Goal: Information Seeking & Learning: Learn about a topic

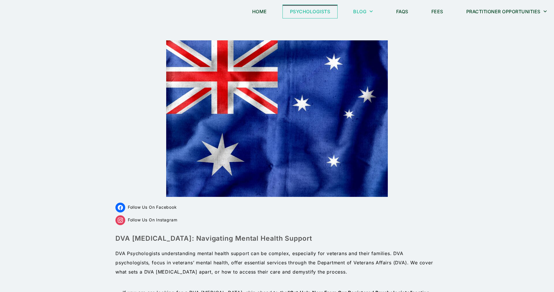
click at [321, 12] on link "Psychologists" at bounding box center [310, 11] width 55 height 13
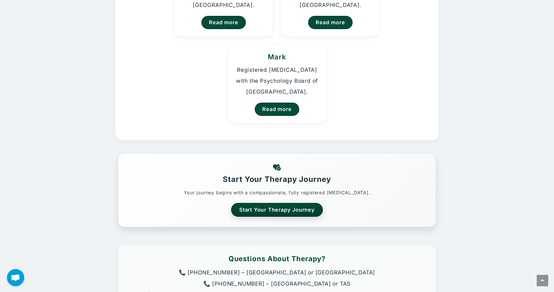
scroll to position [98, 0]
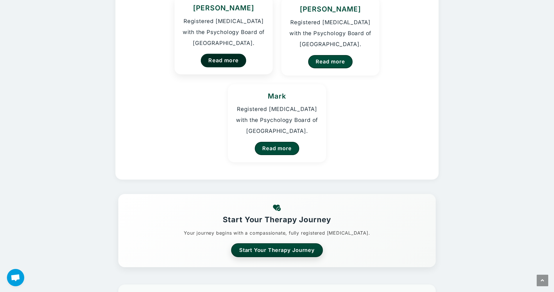
click at [220, 57] on link "Read more" at bounding box center [224, 61] width 46 height 14
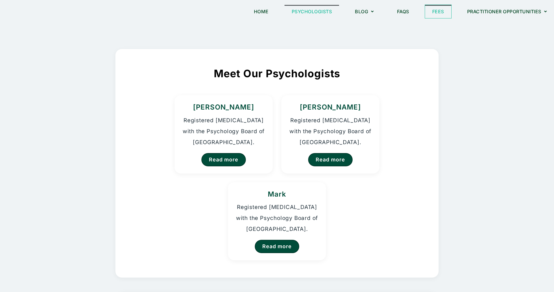
click at [441, 13] on link "Fees" at bounding box center [438, 11] width 26 height 13
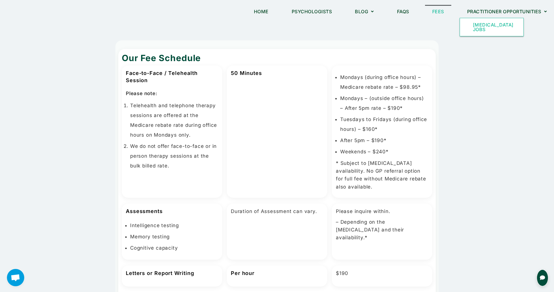
click at [475, 28] on link "[MEDICAL_DATA] Jobs" at bounding box center [491, 27] width 63 height 18
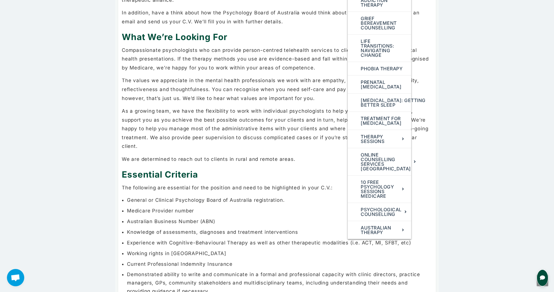
scroll to position [196, 0]
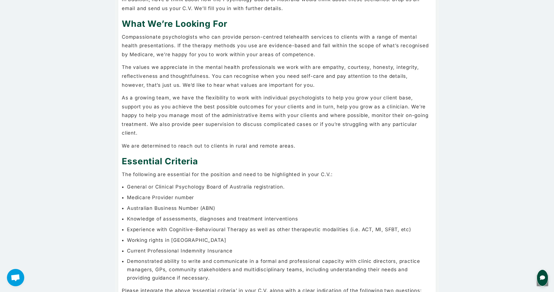
click at [259, 132] on div "Looking for Registered Psychologists ([GEOGRAPHIC_DATA]-Wide!) Who We Are Chat …" at bounding box center [276, 166] width 317 height 628
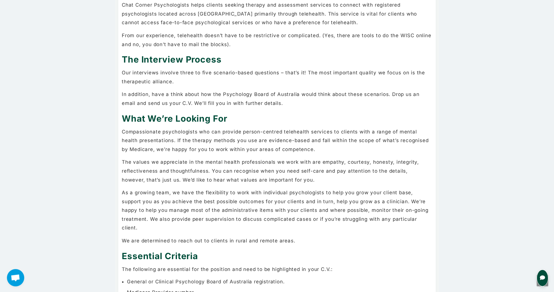
scroll to position [0, 0]
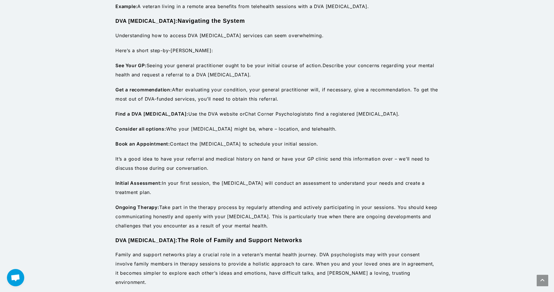
scroll to position [1275, 0]
